Goal: Task Accomplishment & Management: Use online tool/utility

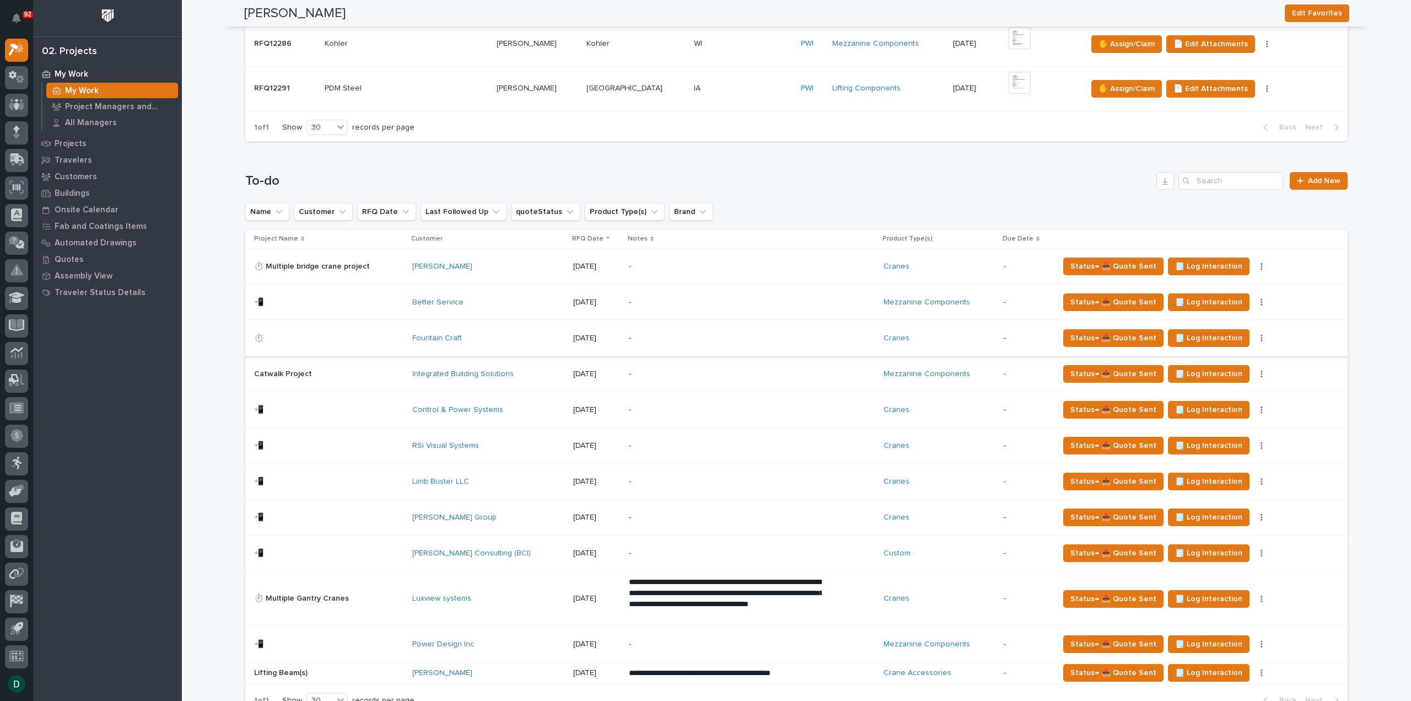
scroll to position [717, 0]
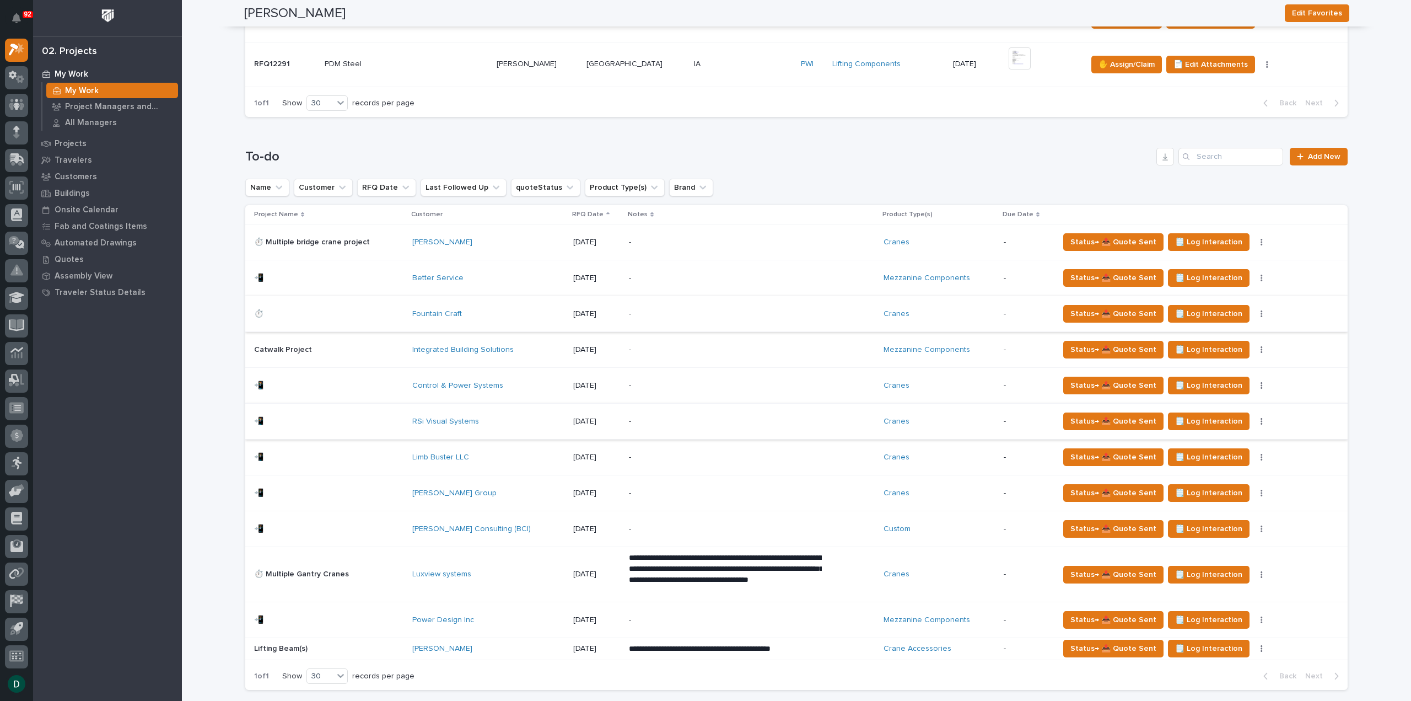
click at [1261, 418] on icon "button" at bounding box center [1262, 421] width 2 height 7
click at [1205, 457] on button "🚩 Edit Flags" at bounding box center [1205, 460] width 100 height 18
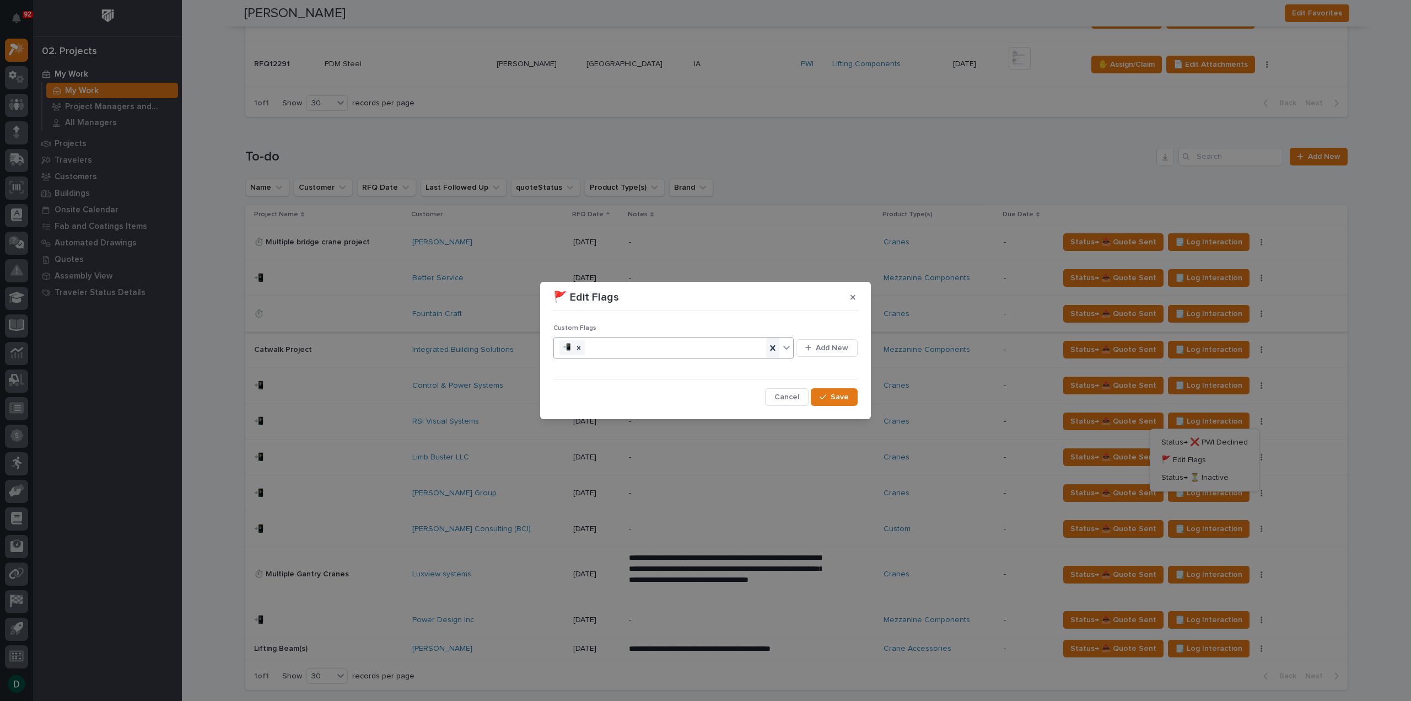
click at [774, 349] on icon at bounding box center [772, 348] width 5 height 6
click at [838, 399] on span "Save" at bounding box center [840, 397] width 18 height 10
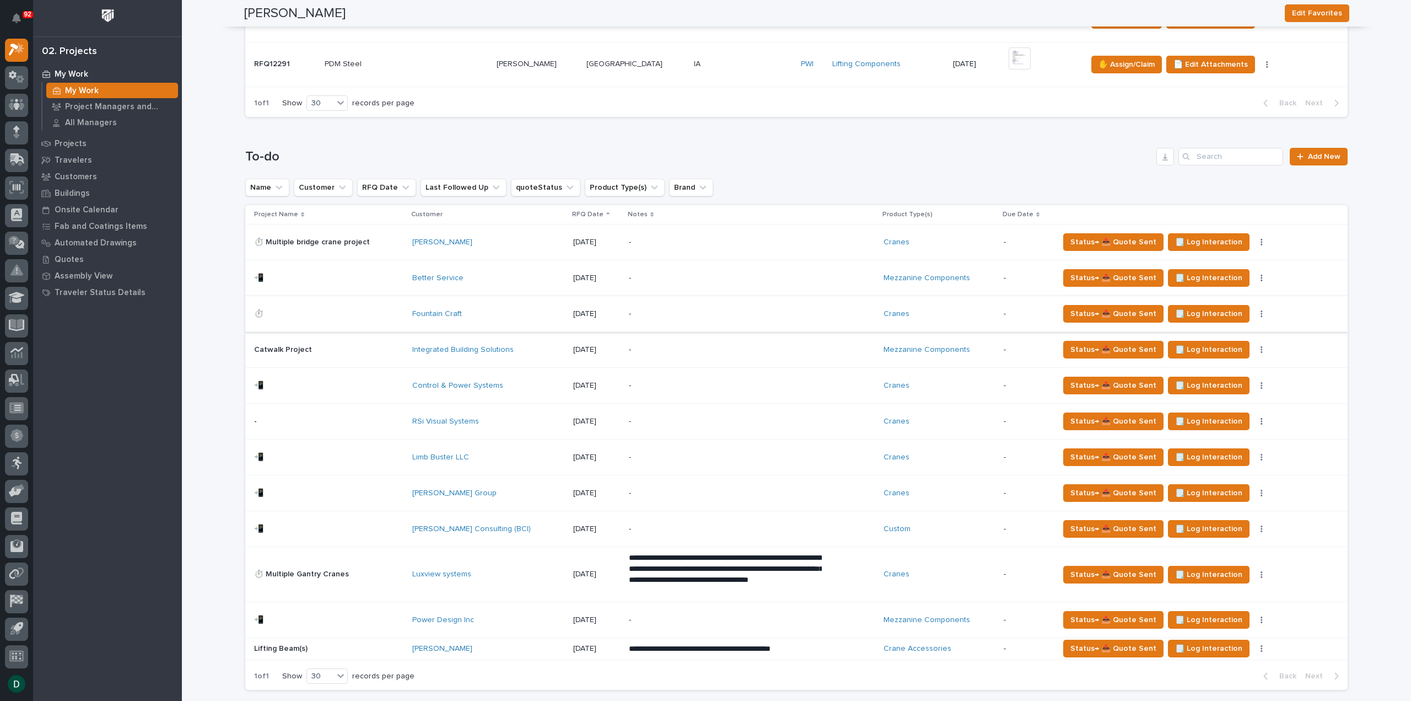
click at [401, 417] on p at bounding box center [328, 421] width 149 height 9
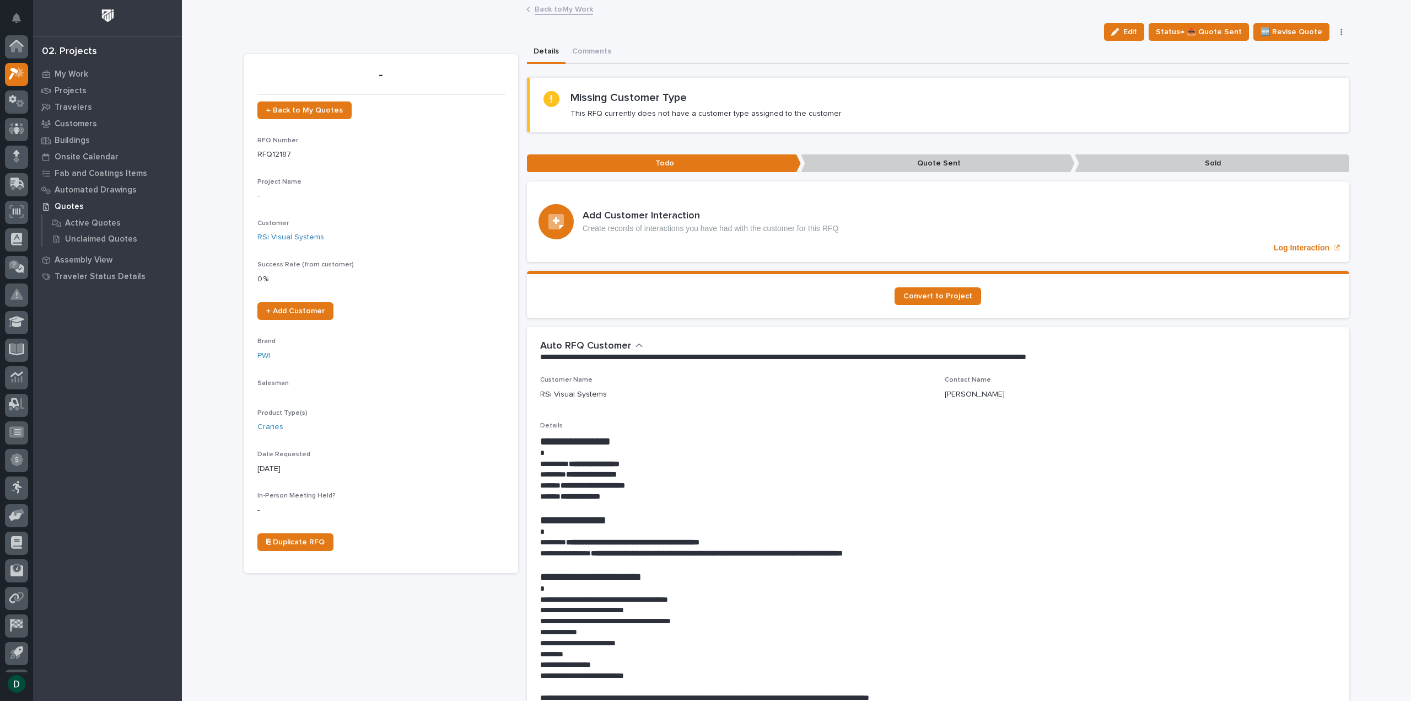
scroll to position [24, 0]
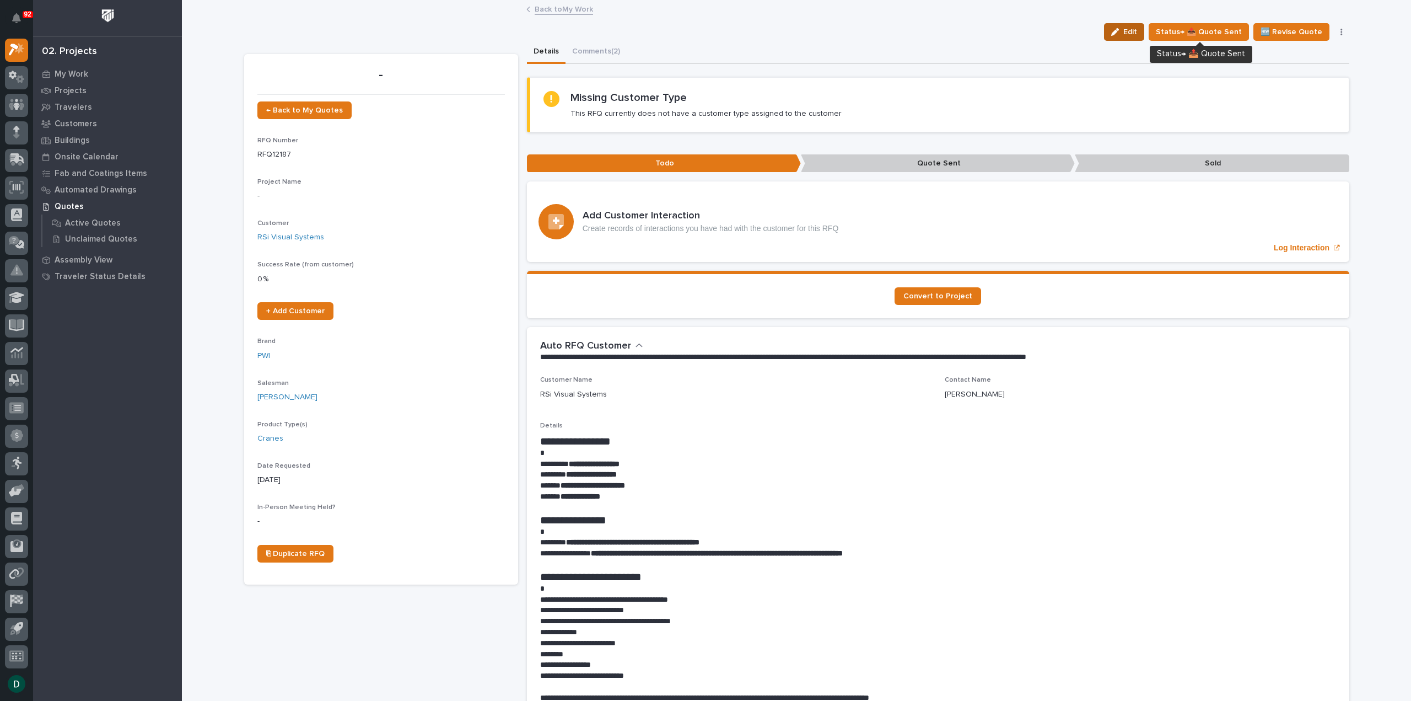
click at [1131, 34] on span "Edit" at bounding box center [1130, 32] width 14 height 10
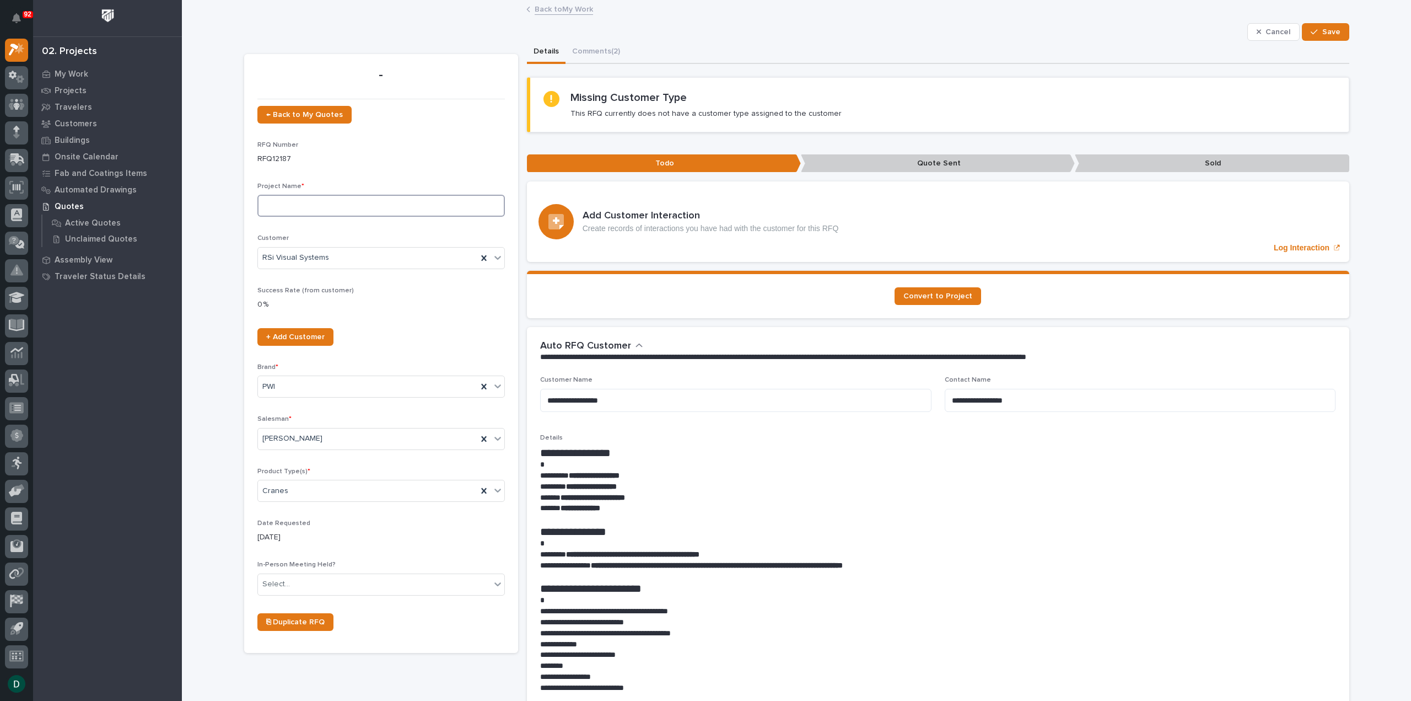
click at [289, 203] on input at bounding box center [380, 206] width 247 height 22
type input "G5 Gantry Crane"
click at [436, 308] on p "0 %" at bounding box center [380, 305] width 247 height 12
click at [1332, 32] on span "Save" at bounding box center [1331, 32] width 18 height 10
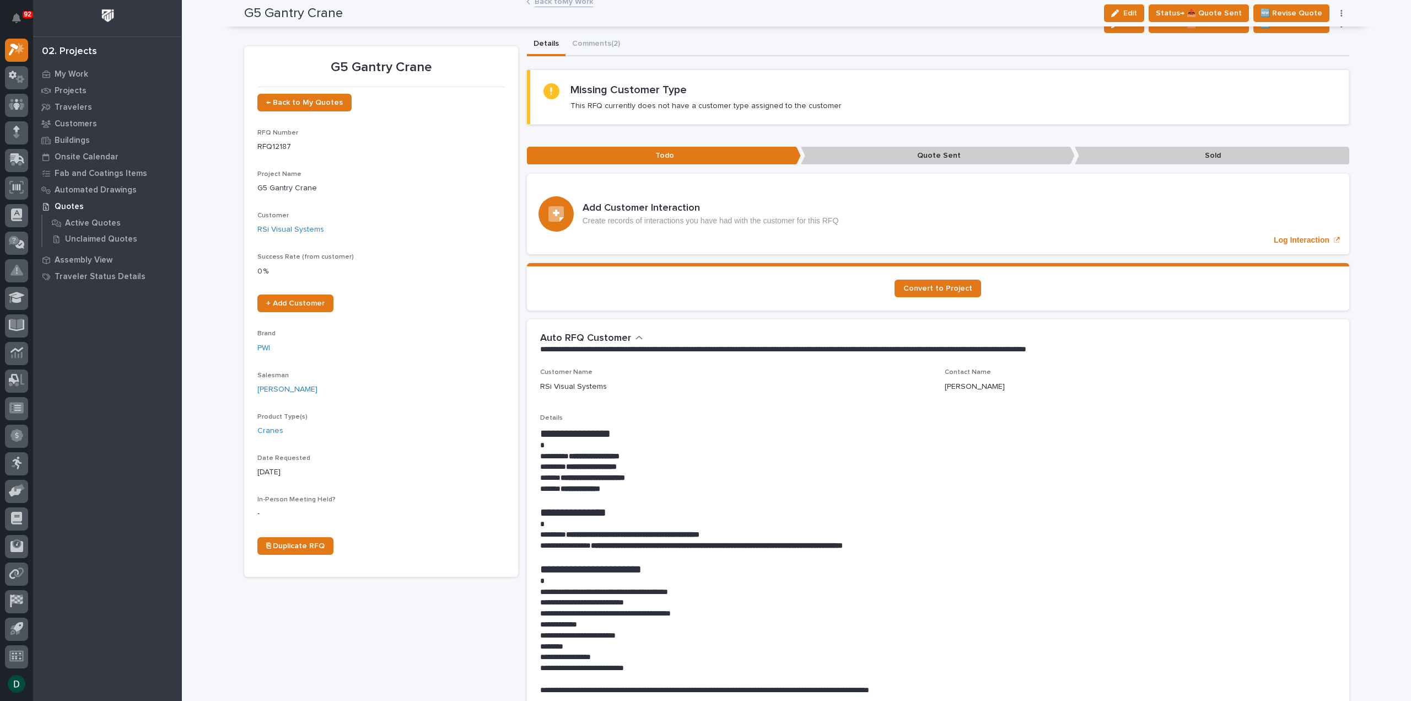
scroll to position [0, 0]
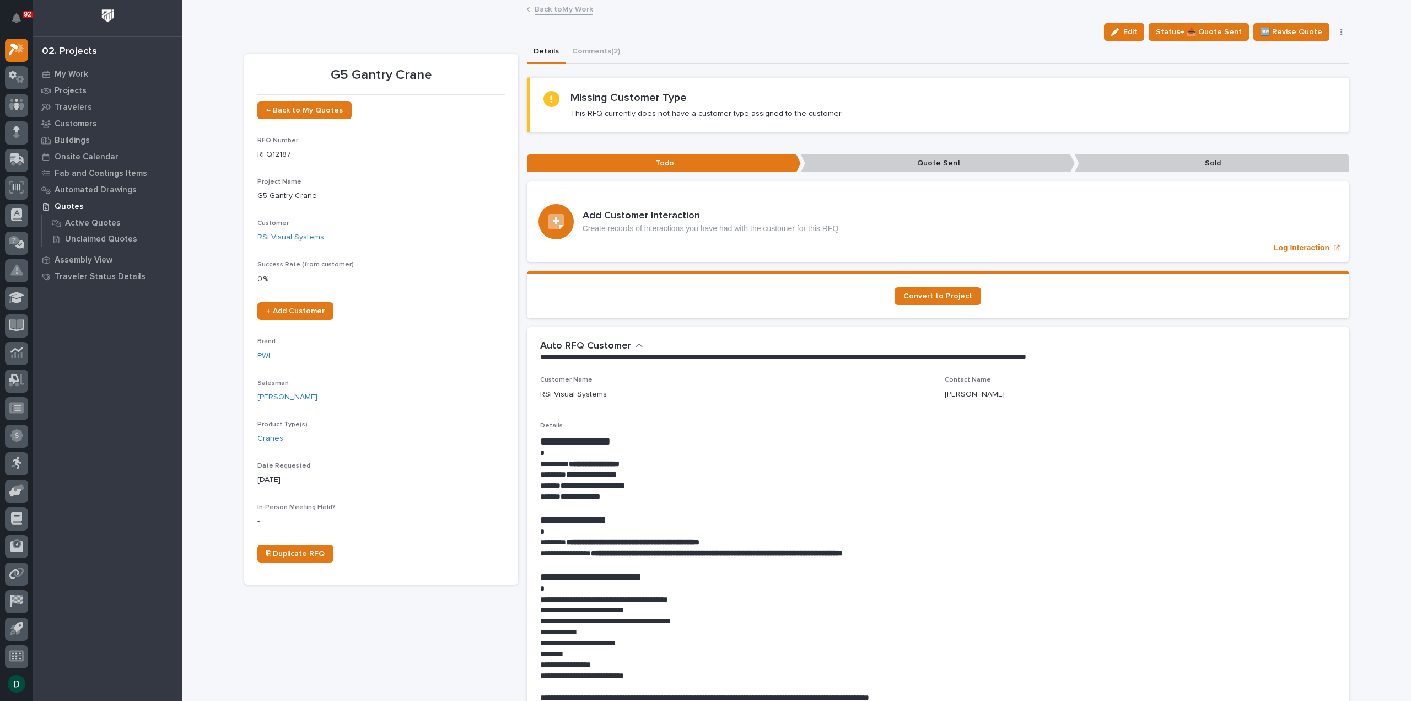
click at [566, 7] on link "Back to My Work" at bounding box center [564, 8] width 58 height 13
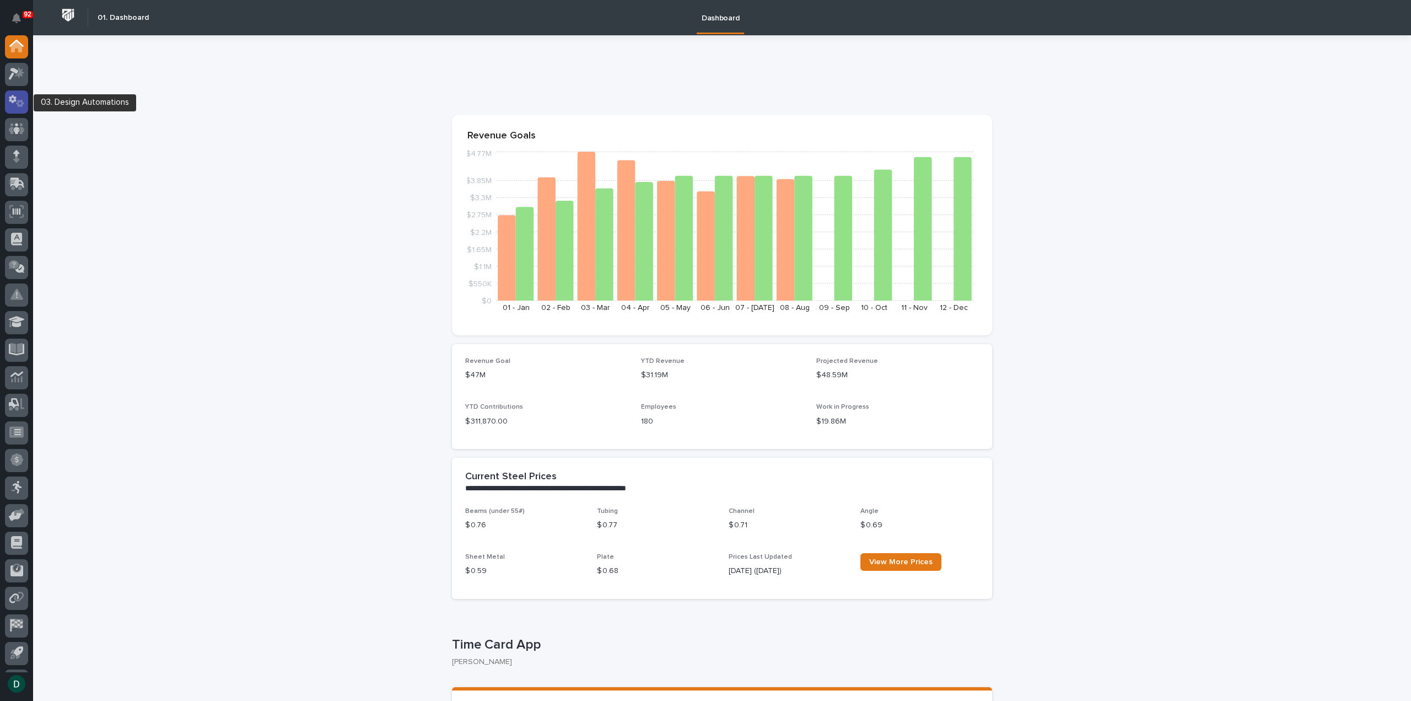
click at [22, 103] on icon at bounding box center [20, 104] width 8 height 8
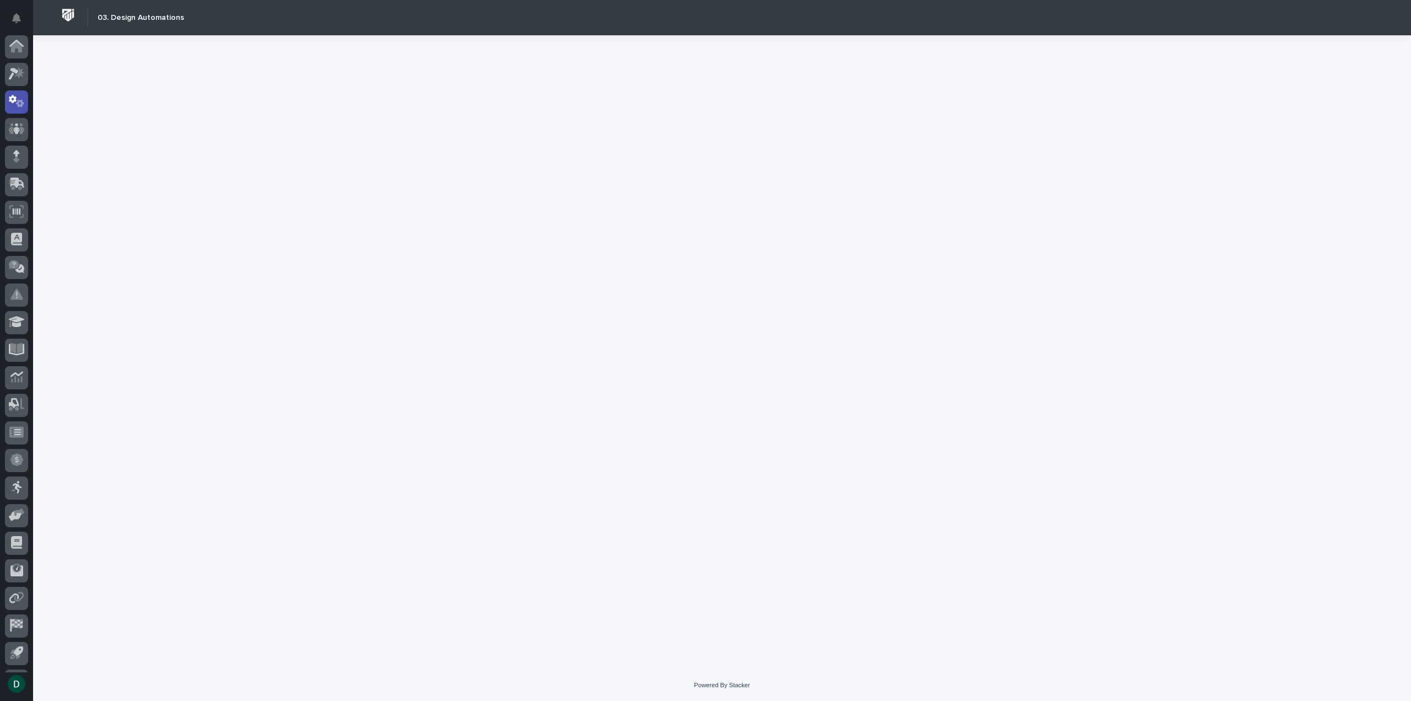
scroll to position [24, 0]
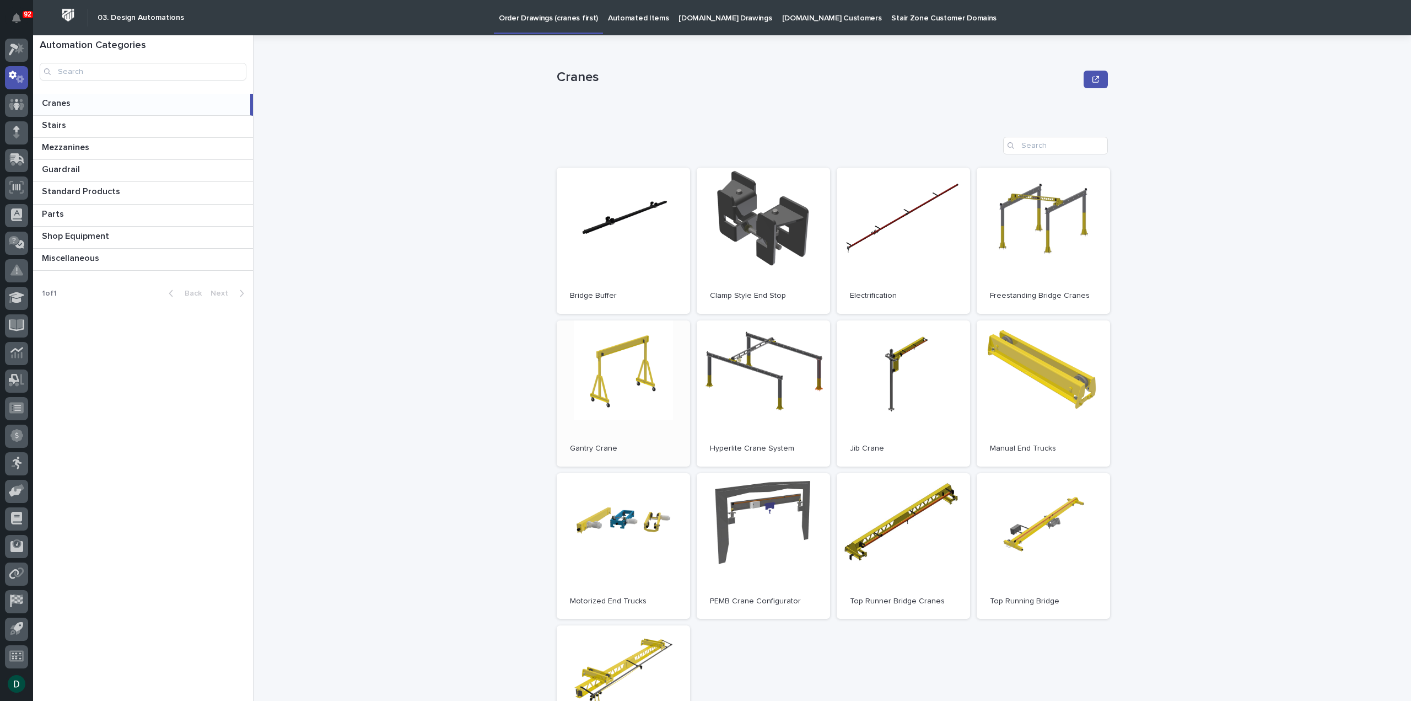
click at [647, 397] on link "Open" at bounding box center [623, 393] width 133 height 146
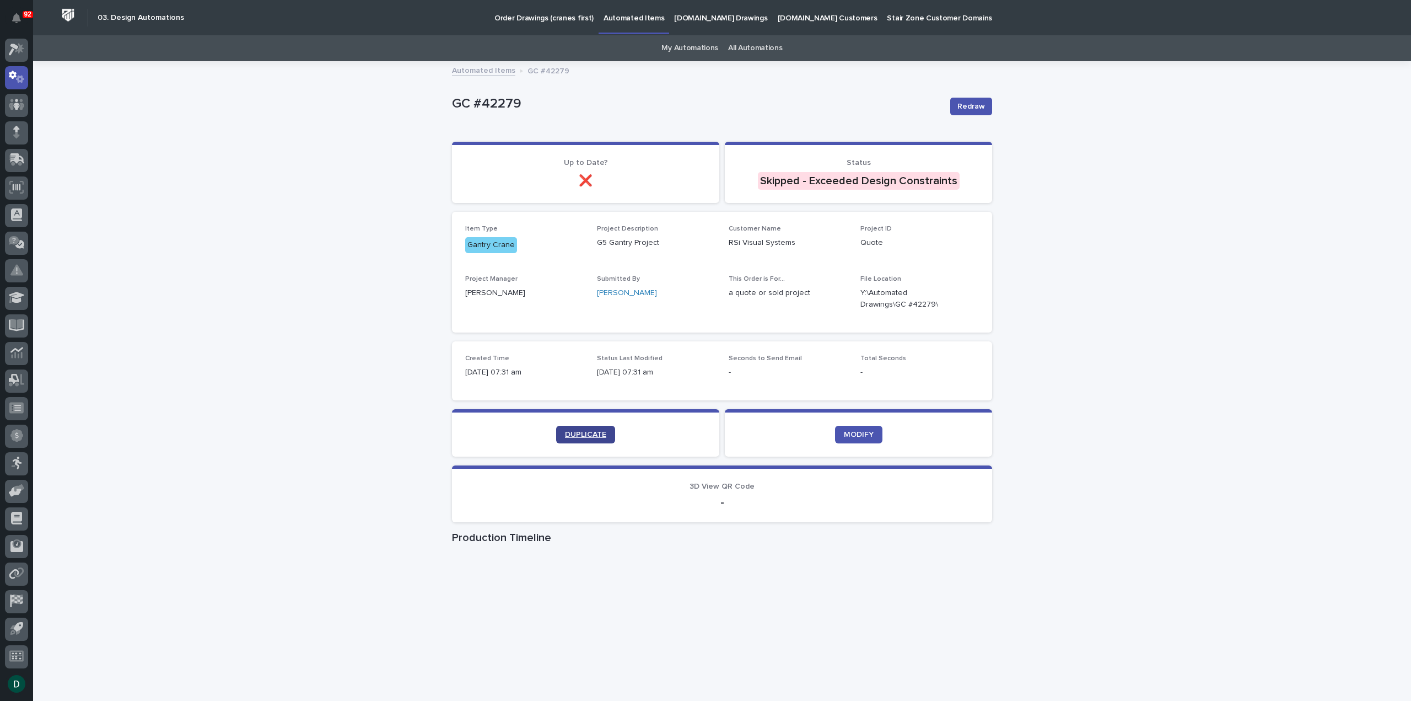
click at [582, 438] on link "DUPLICATE" at bounding box center [585, 435] width 59 height 18
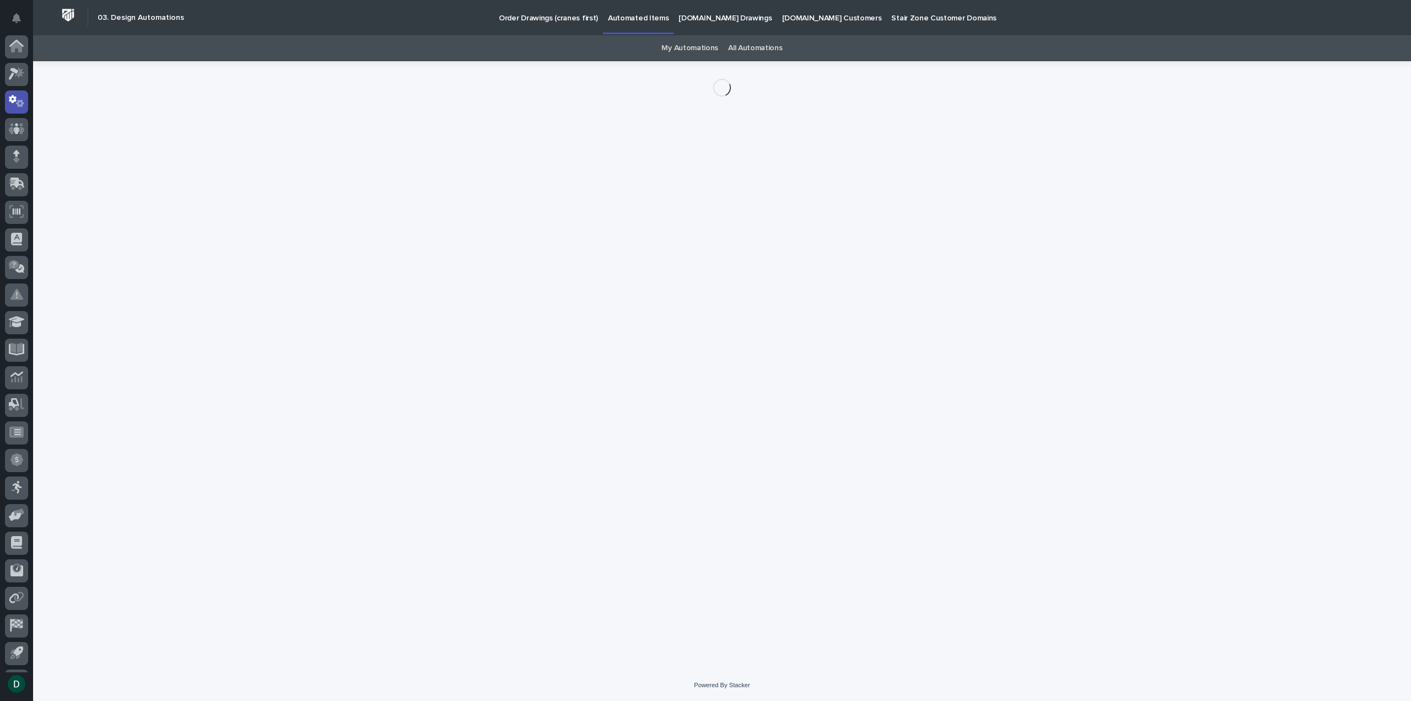
scroll to position [24, 0]
